Goal: Task Accomplishment & Management: Use online tool/utility

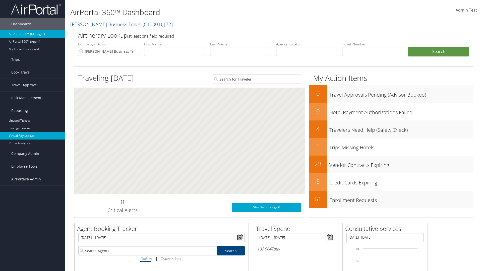
click at [33, 136] on link "Virtual Pay Lookup" at bounding box center [32, 136] width 65 height 8
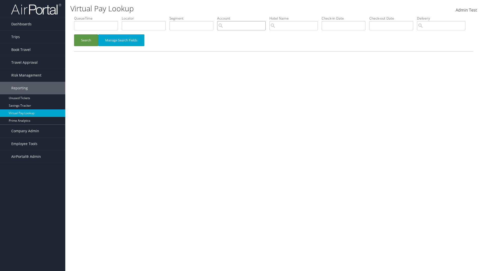
click at [241, 26] on input "search" at bounding box center [241, 25] width 48 height 9
type input "weatherby"
